Goal: Information Seeking & Learning: Learn about a topic

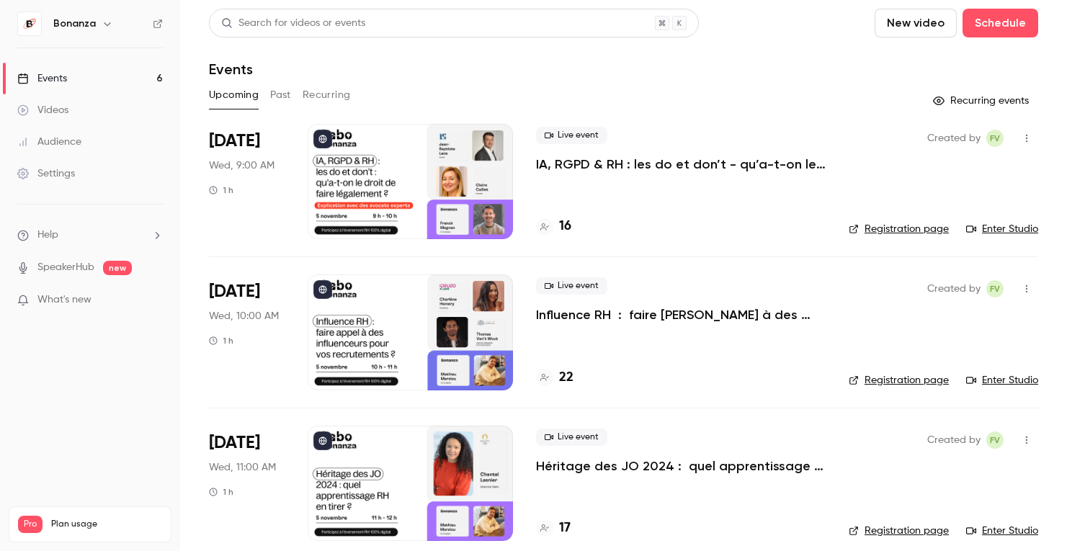
click at [541, 384] on div at bounding box center [544, 377] width 17 height 17
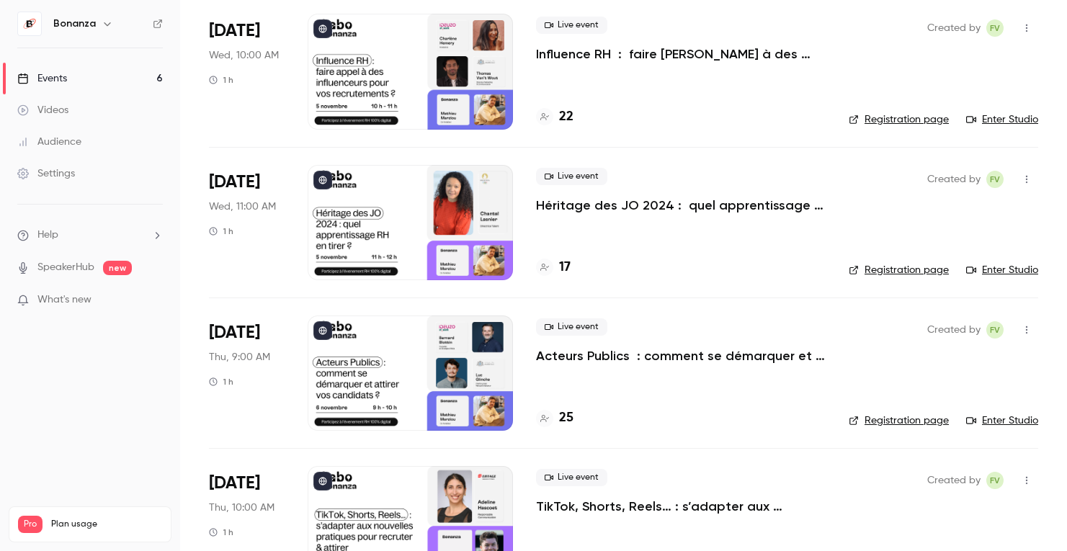
scroll to position [468, 0]
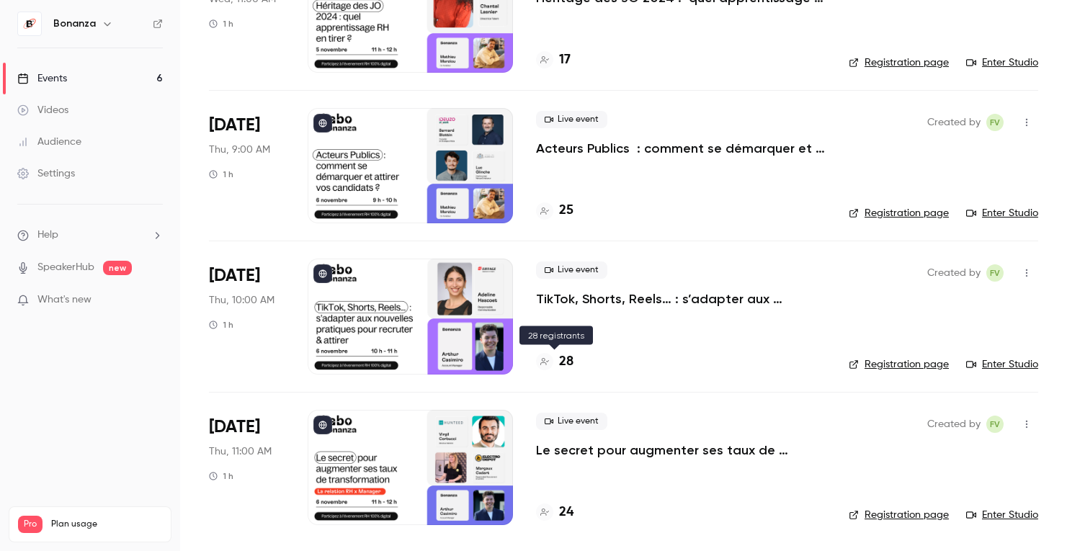
click at [543, 368] on div at bounding box center [544, 361] width 17 height 17
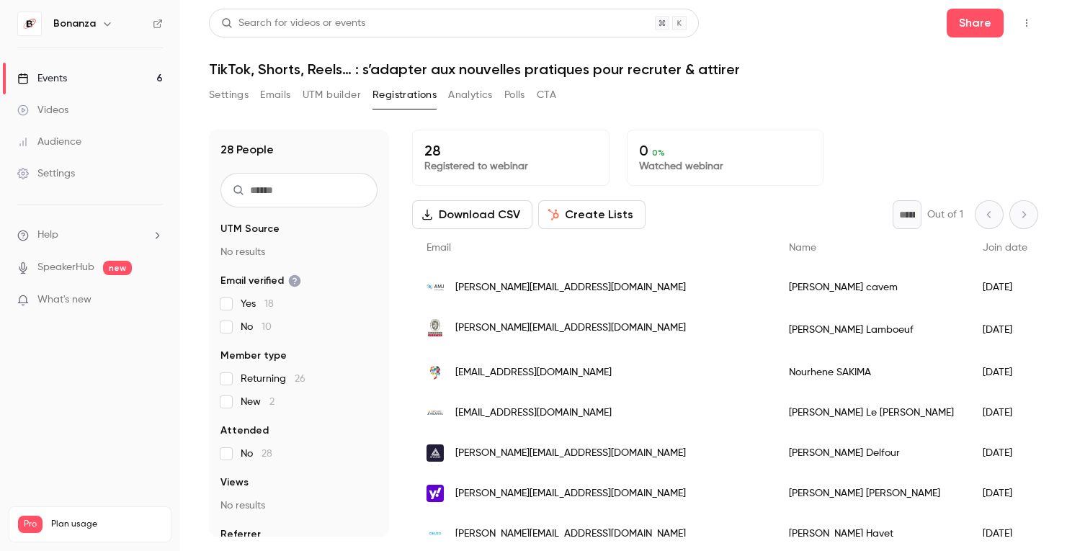
click at [82, 137] on link "Audience" at bounding box center [90, 142] width 180 height 32
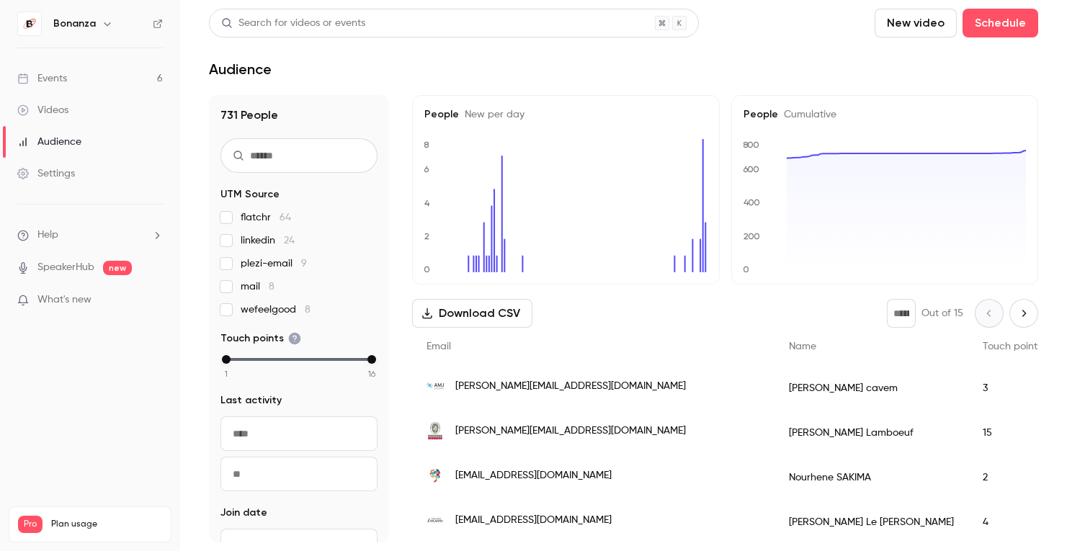
click at [96, 89] on link "Events 6" at bounding box center [90, 79] width 180 height 32
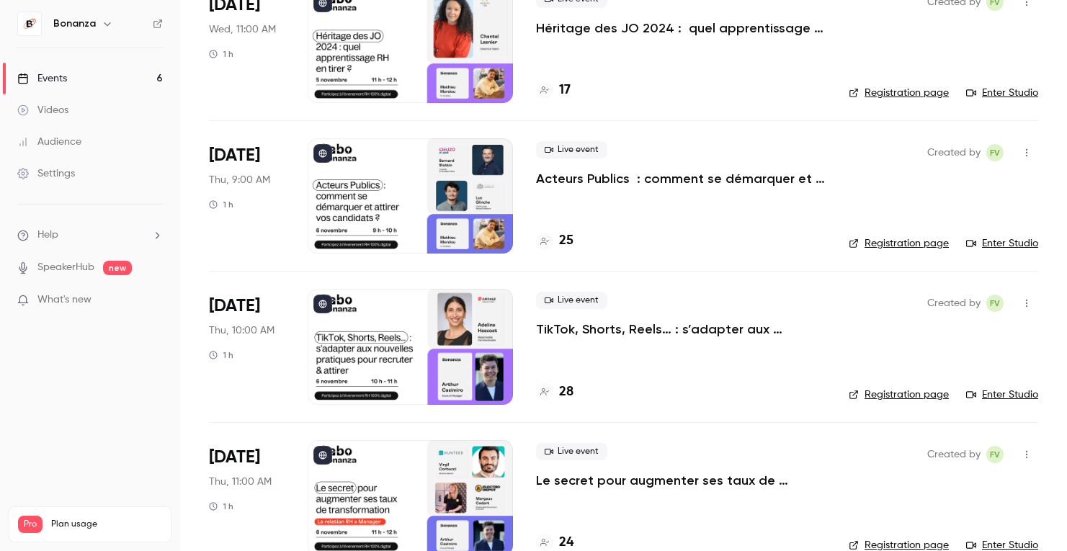
scroll to position [440, 0]
